Goal: Complete application form

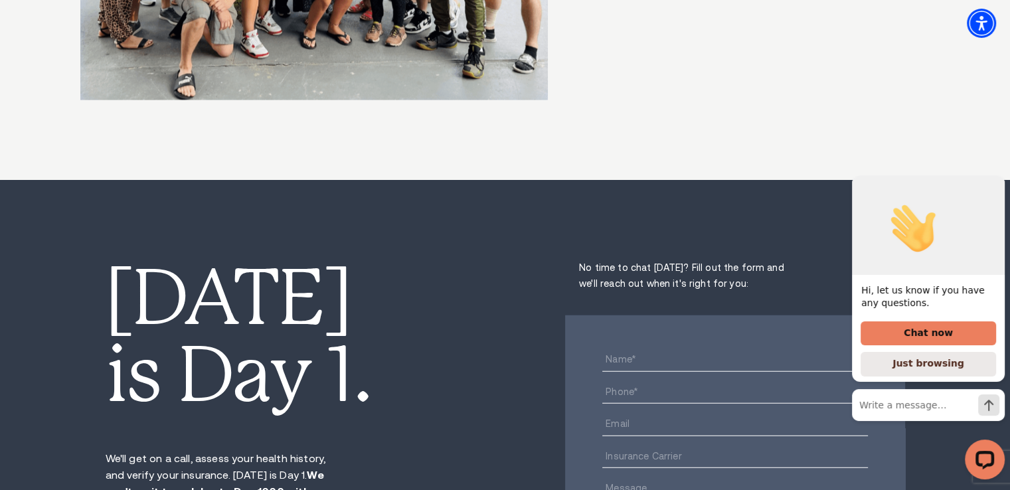
scroll to position [8364, 0]
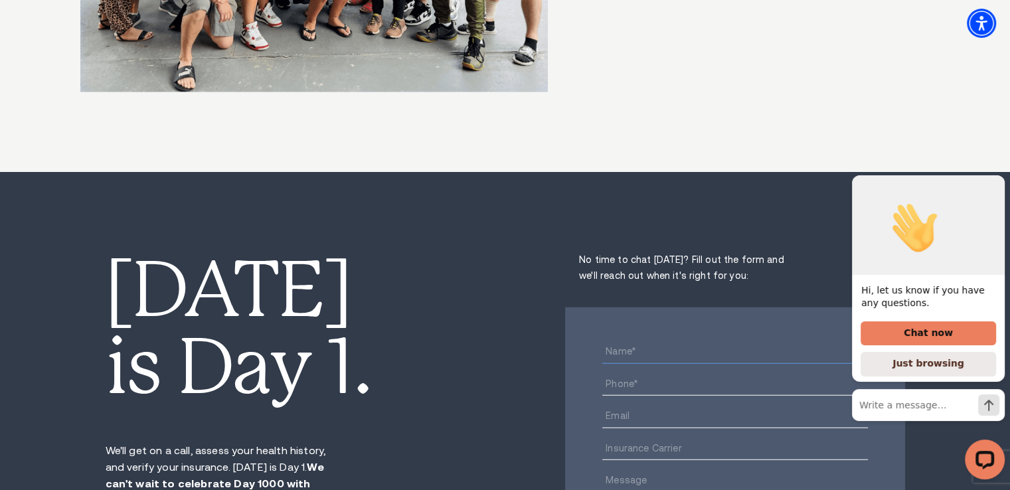
click at [670, 341] on input "Name*" at bounding box center [735, 352] width 266 height 23
type input "[PERSON_NAME]"
type input "9497557782"
type input "[PERSON_NAME][EMAIL_ADDRESS][DOMAIN_NAME]"
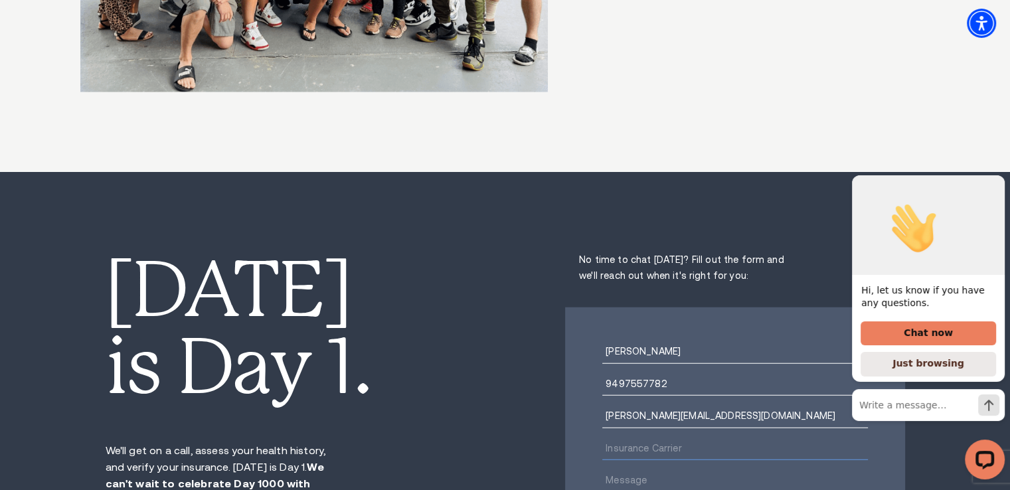
click at [677, 437] on input "Insurance Carrier" at bounding box center [735, 448] width 266 height 23
type input "------"
click at [661, 470] on textarea "Message" at bounding box center [735, 486] width 266 height 33
paste textarea "Lo Ipsumdo Sitametc Adipis el Seddoe Temporinc, U labo etdolor mag ali eni admi…"
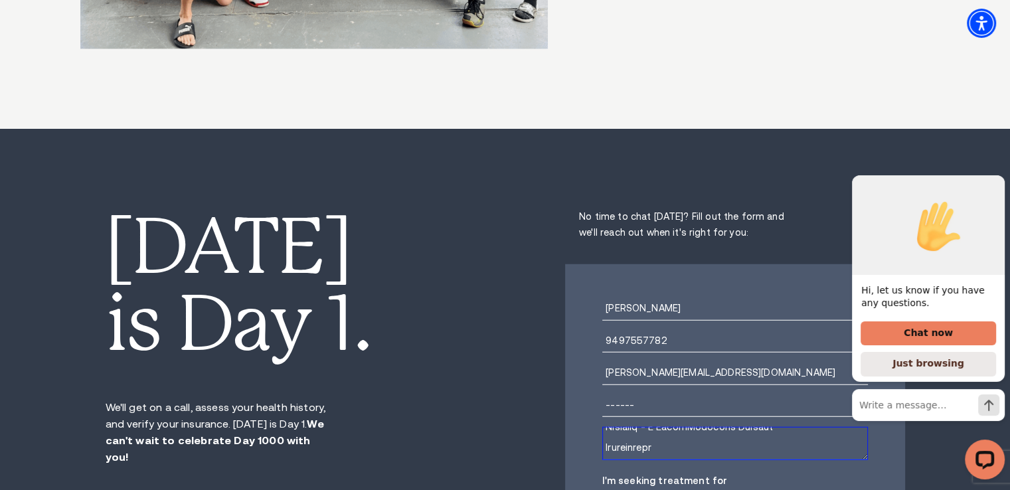
scroll to position [8431, 0]
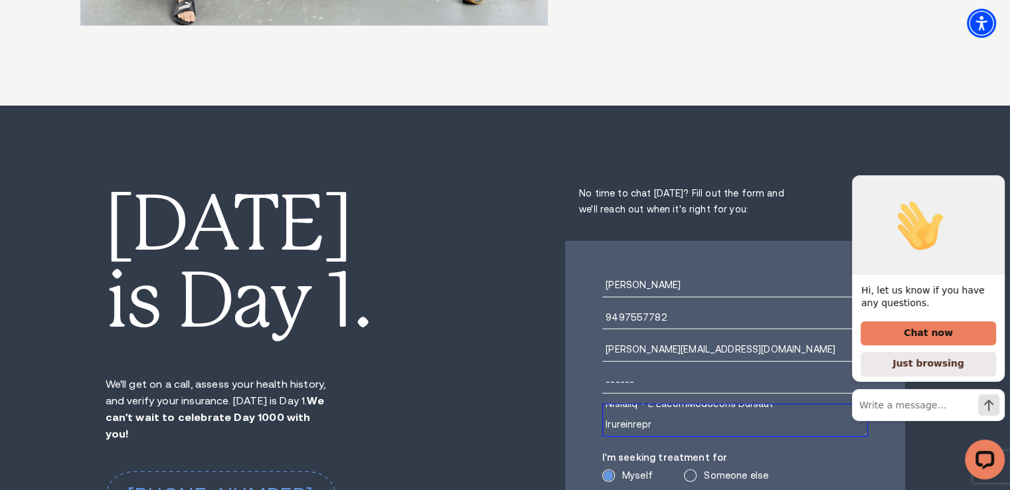
type textarea "Lo Ipsumdo Sitametc Adipis el Seddoe Temporinc, U labo etdolor mag ali eni admi…"
click at [608, 489] on input "Yes, please text me to help me or my loved one get treatment" at bounding box center [606, 499] width 9 height 9
checkbox input "true"
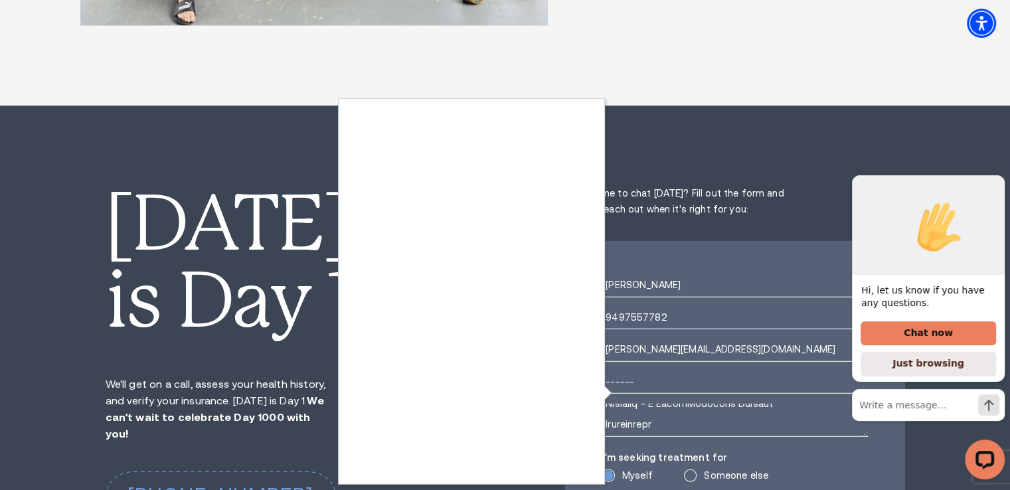
type textarea "0cAFcWeA5YxqA-V1khRAFTJvt-LVutyR9BEIj7ipjnlxB6LJ4ZZ0jPhb2Y7NZofwmZretuhdPt-dvGh…"
